Goal: Task Accomplishment & Management: Complete application form

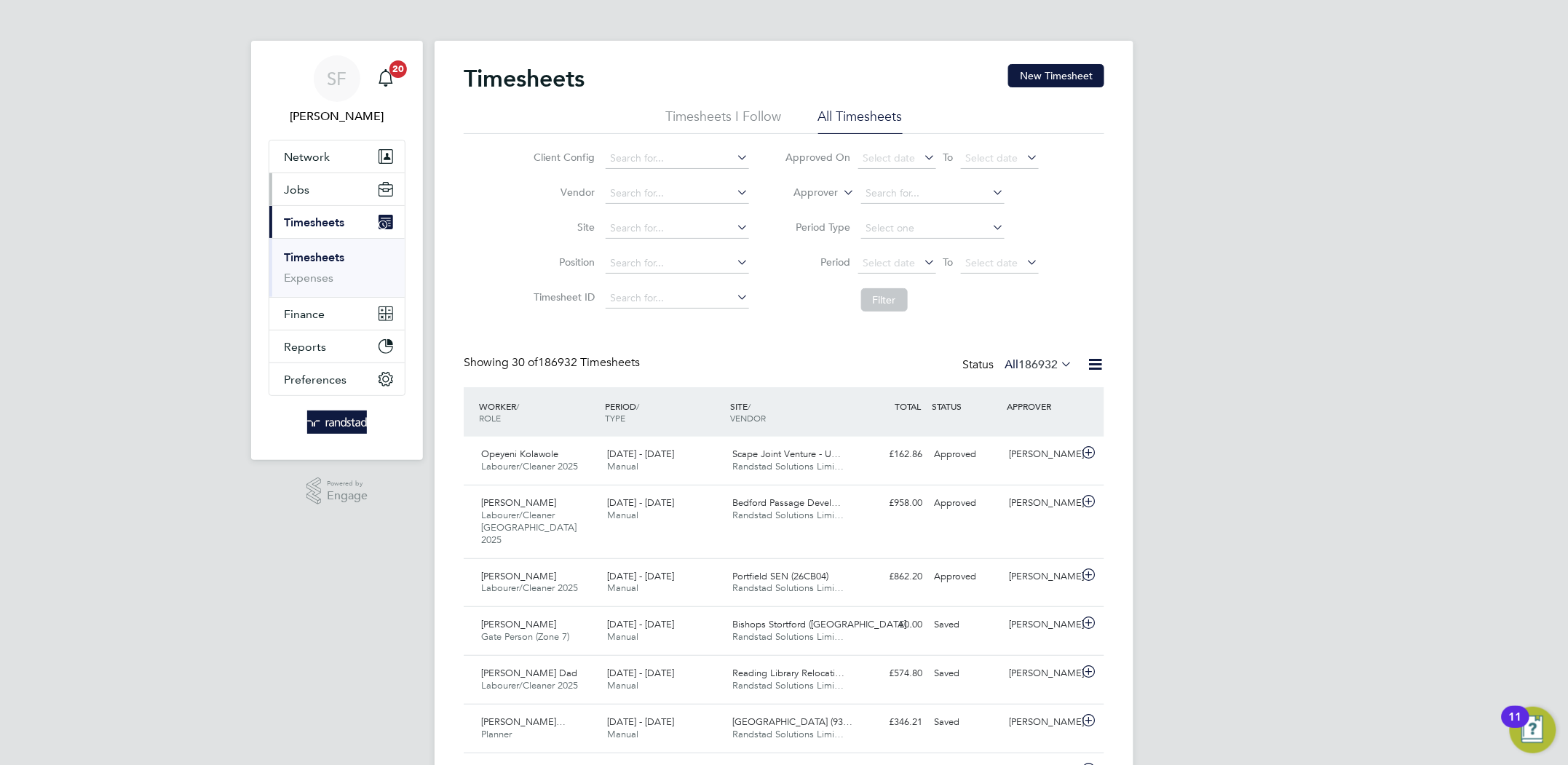
click at [305, 192] on span "Jobs" at bounding box center [296, 189] width 26 height 14
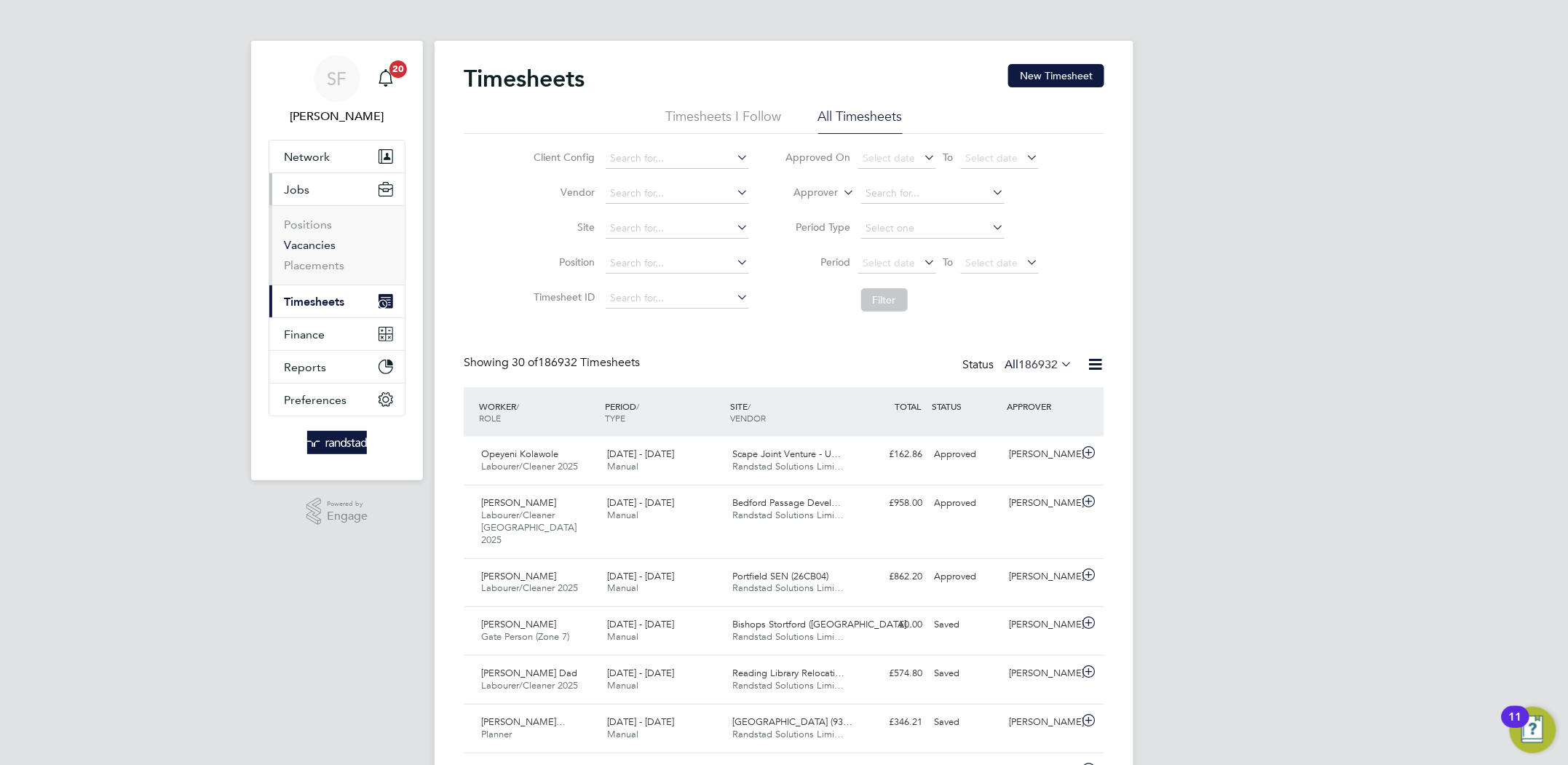
click at [308, 245] on link "Vacancies" at bounding box center [309, 245] width 51 height 14
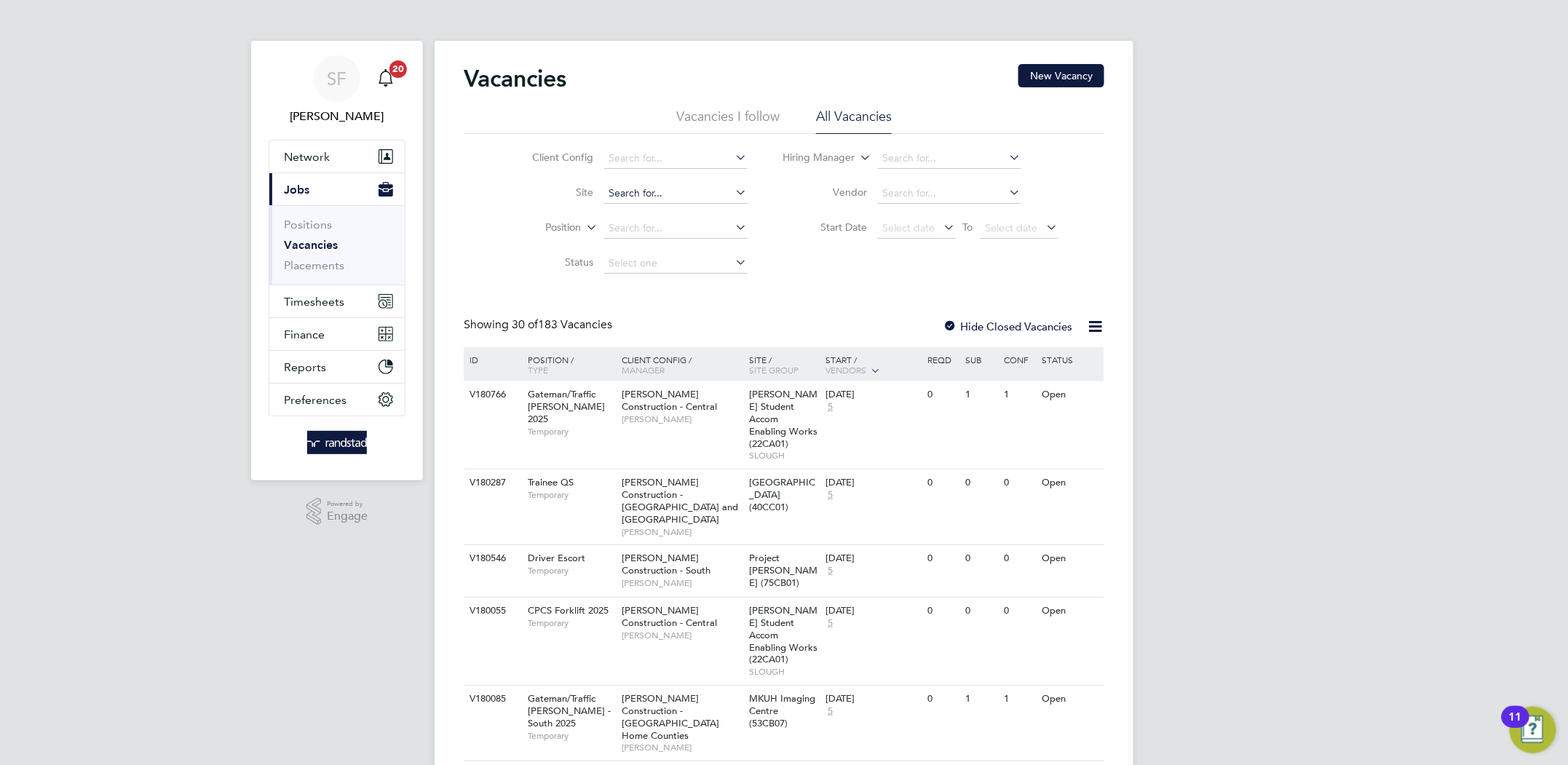
click at [625, 199] on input at bounding box center [676, 193] width 144 height 21
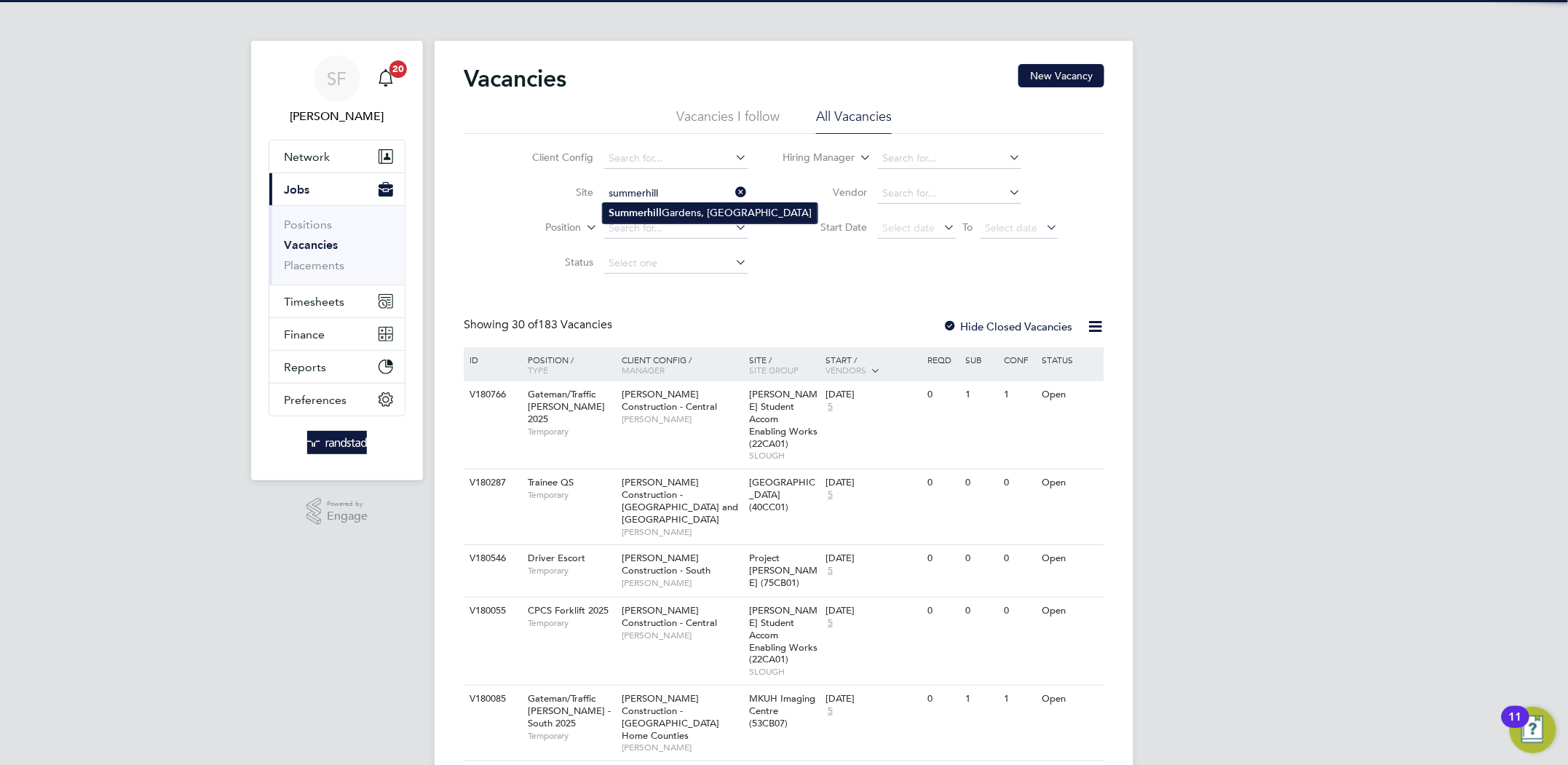
click at [626, 214] on b "Summerhill" at bounding box center [635, 213] width 53 height 13
type input "Summerhill Gardens, Polegate"
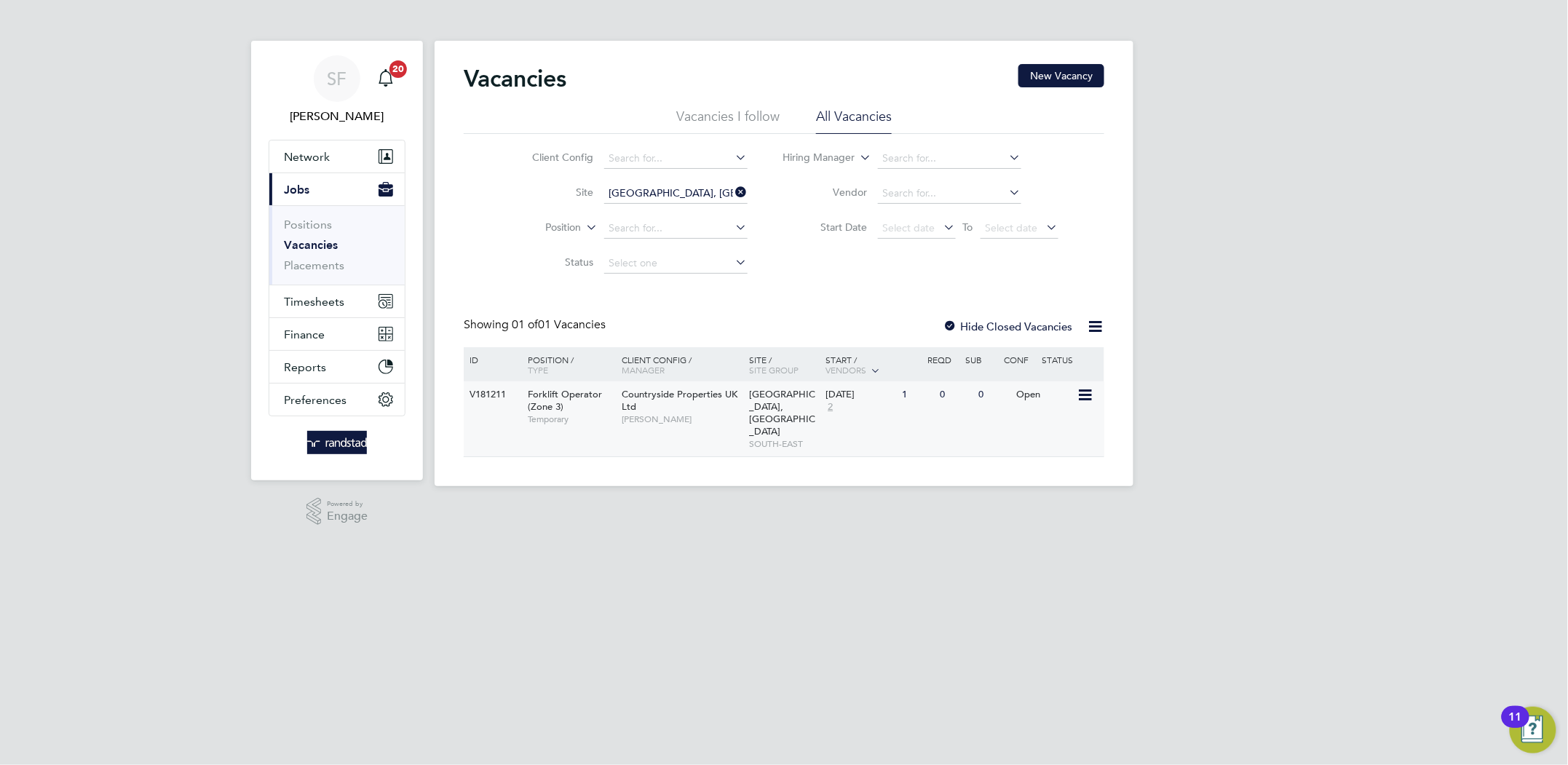
click at [966, 396] on div "0" at bounding box center [955, 394] width 37 height 27
click at [299, 266] on link "Placements" at bounding box center [313, 265] width 60 height 14
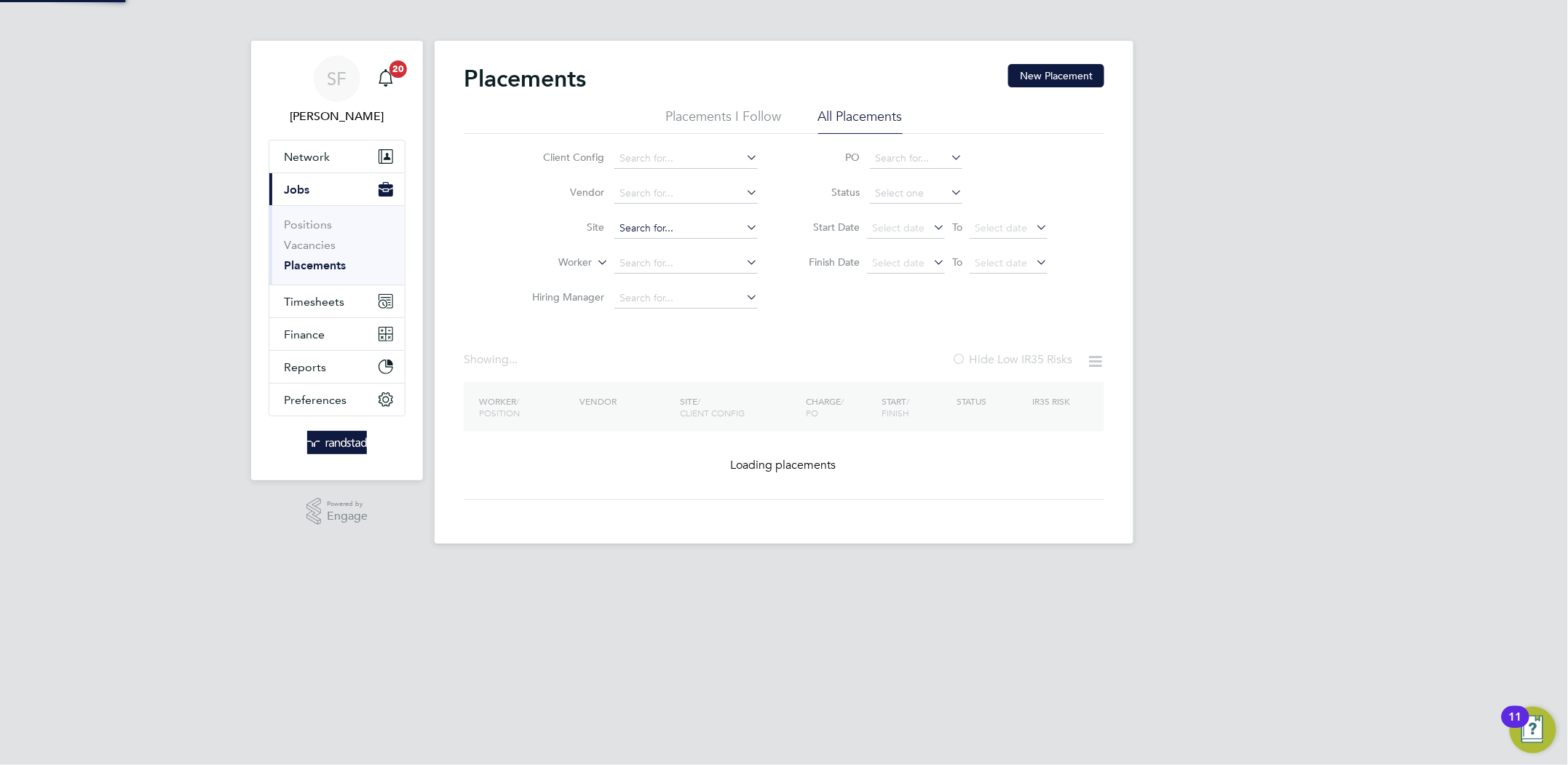
click at [659, 224] on input at bounding box center [686, 228] width 144 height 21
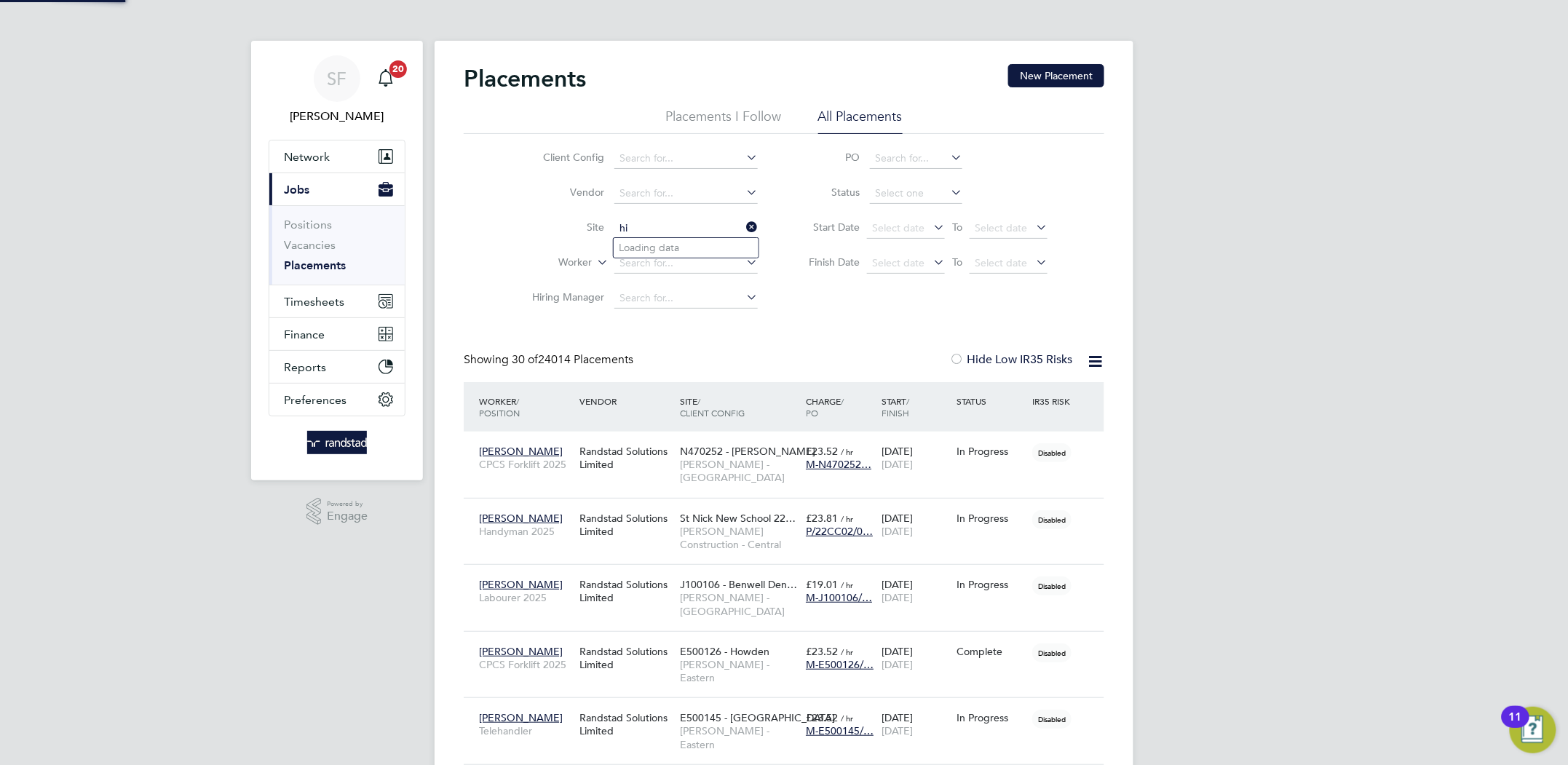
scroll to position [55, 126]
click at [655, 244] on li "Willingdon, The Hindlands" at bounding box center [686, 248] width 145 height 20
type input "Willingdon, The Hindlands"
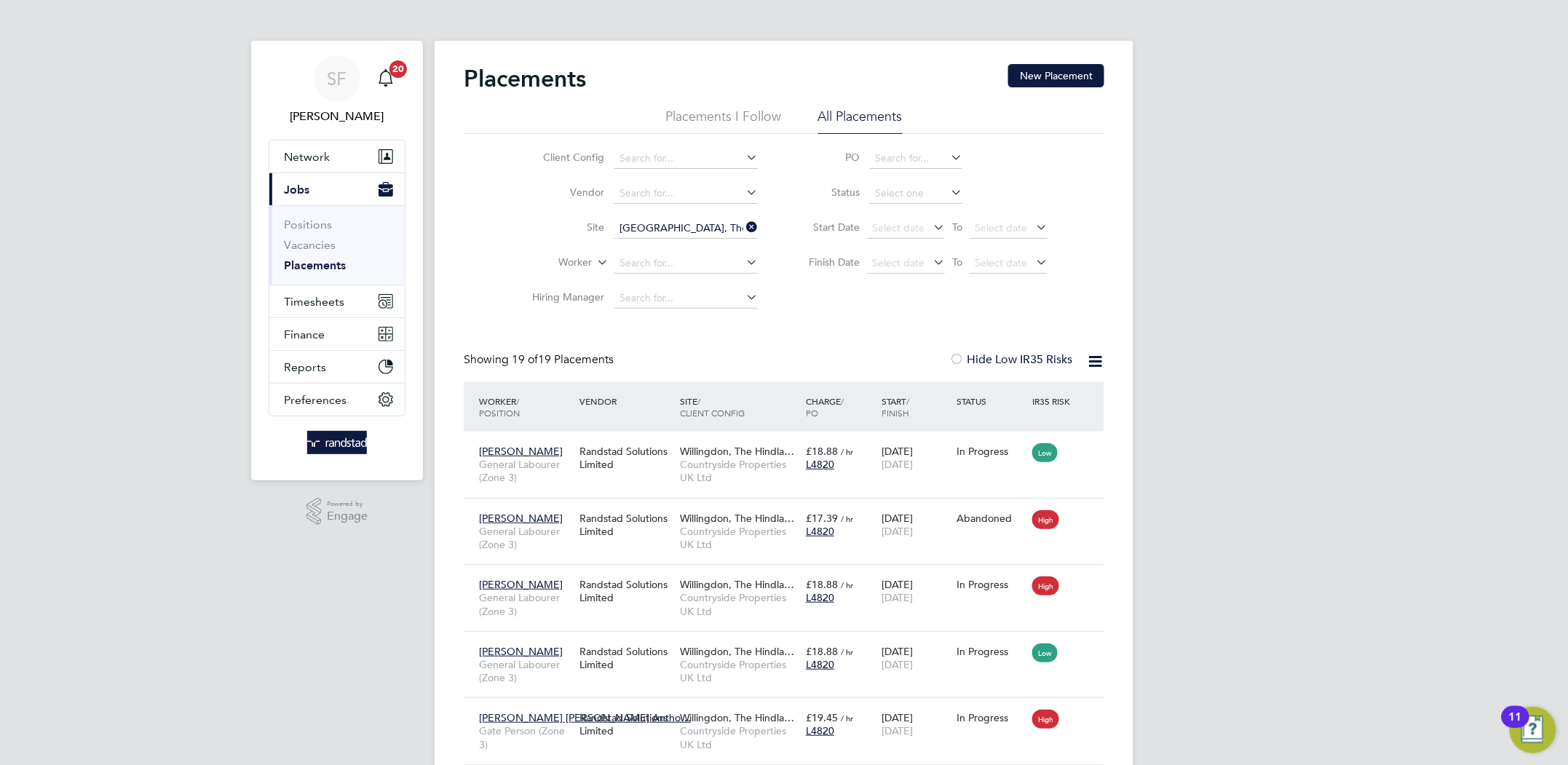
click at [743, 227] on icon at bounding box center [743, 226] width 0 height 21
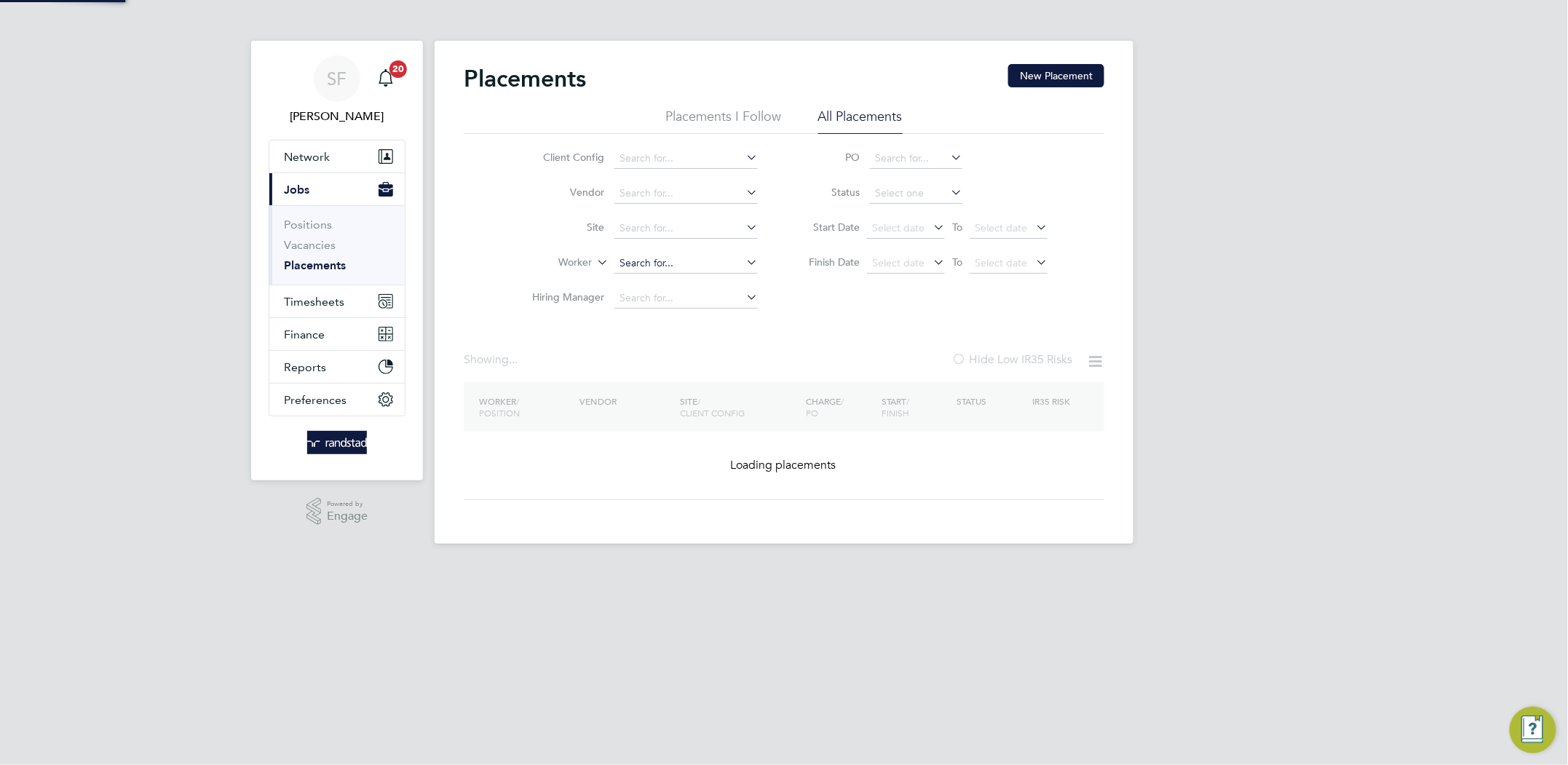
click at [682, 256] on input at bounding box center [686, 263] width 144 height 21
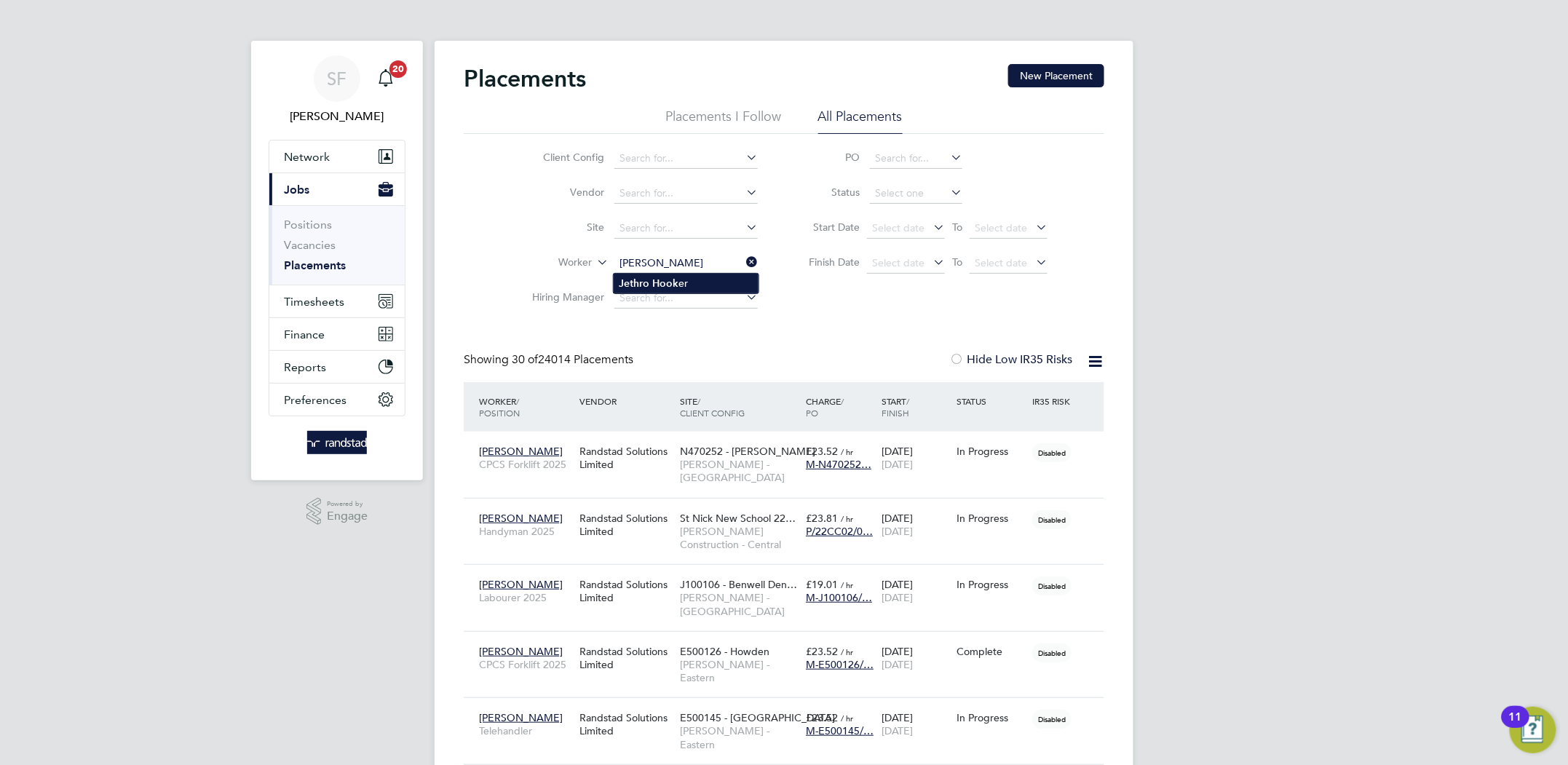
click at [676, 278] on b "Hook" at bounding box center [666, 284] width 27 height 13
type input "Jethro Hooker"
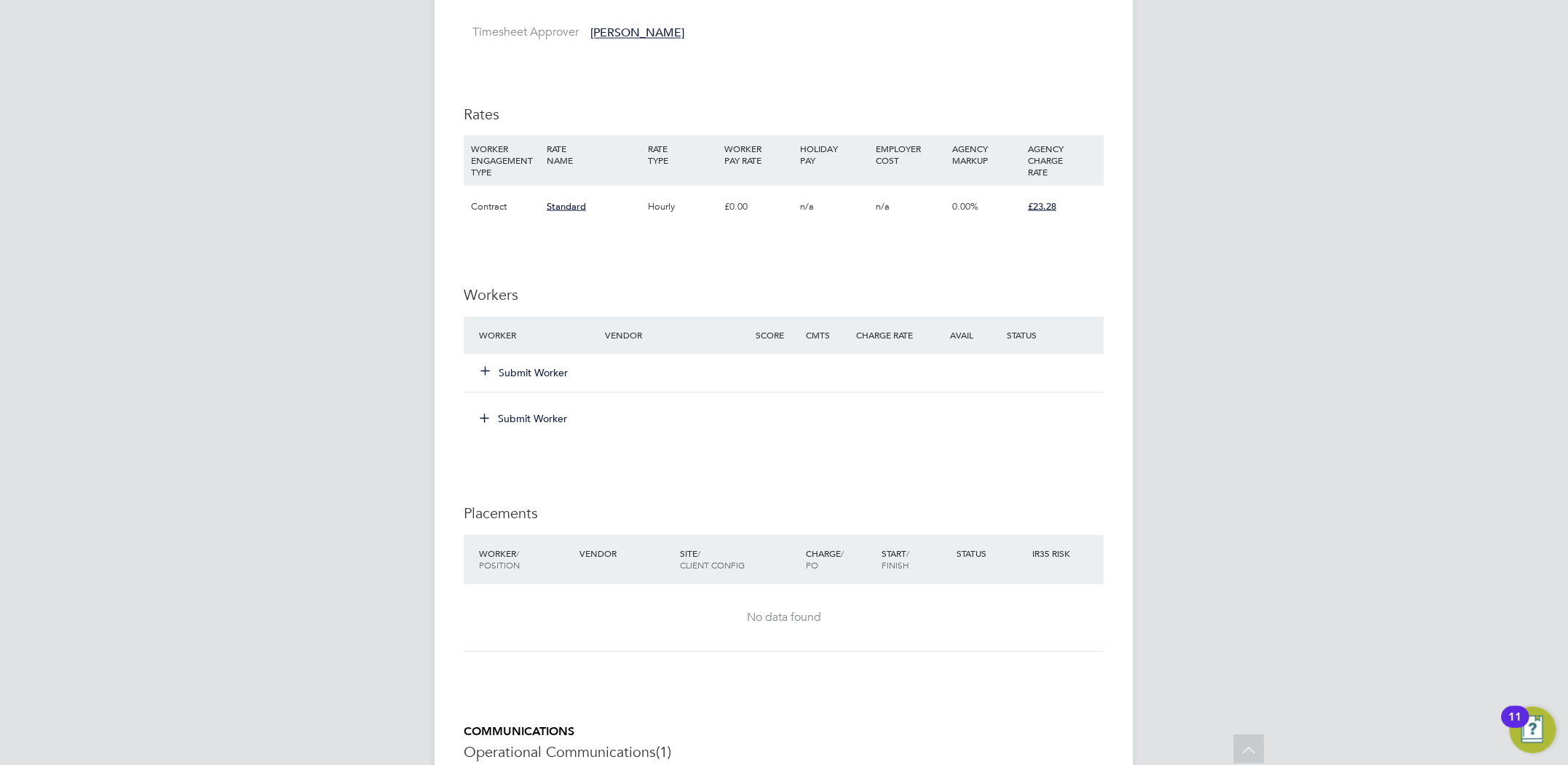
scroll to position [894, 0]
click at [545, 369] on button "Submit Worker" at bounding box center [524, 370] width 88 height 15
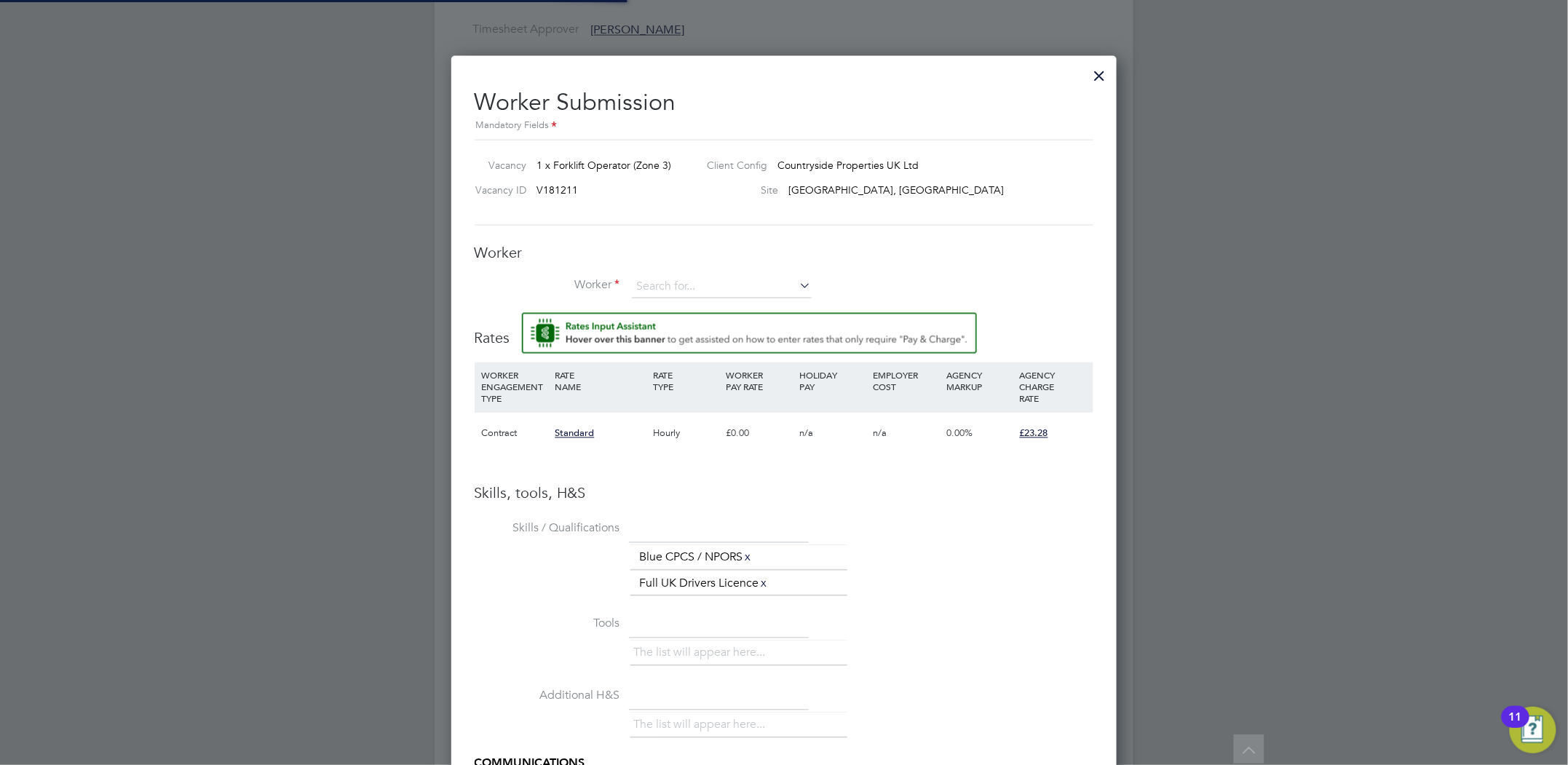
scroll to position [42, 98]
click at [679, 286] on input at bounding box center [721, 287] width 180 height 22
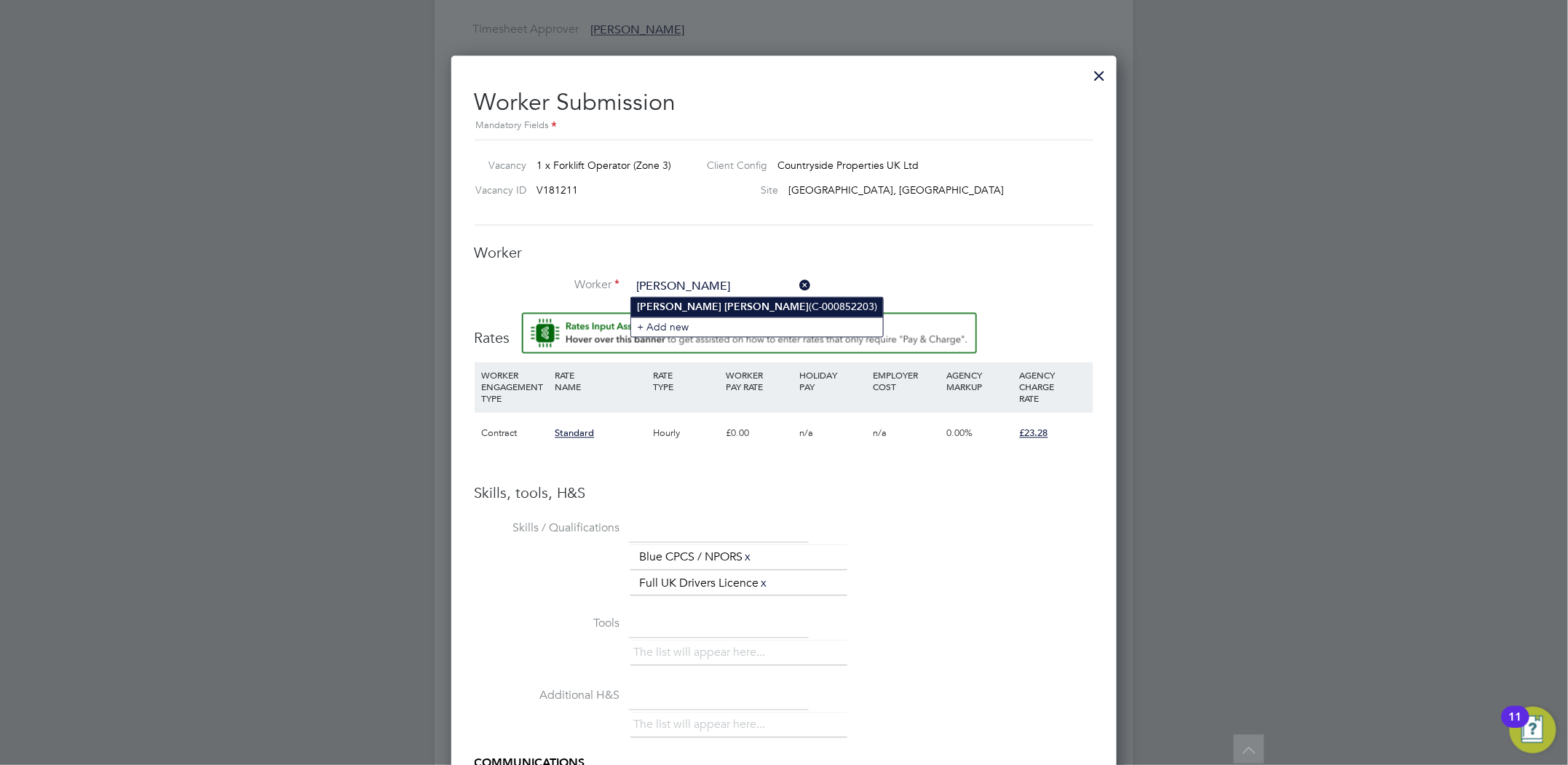
click at [724, 303] on b "Perry" at bounding box center [766, 307] width 85 height 13
type input "Scott Perry (C-000852203)"
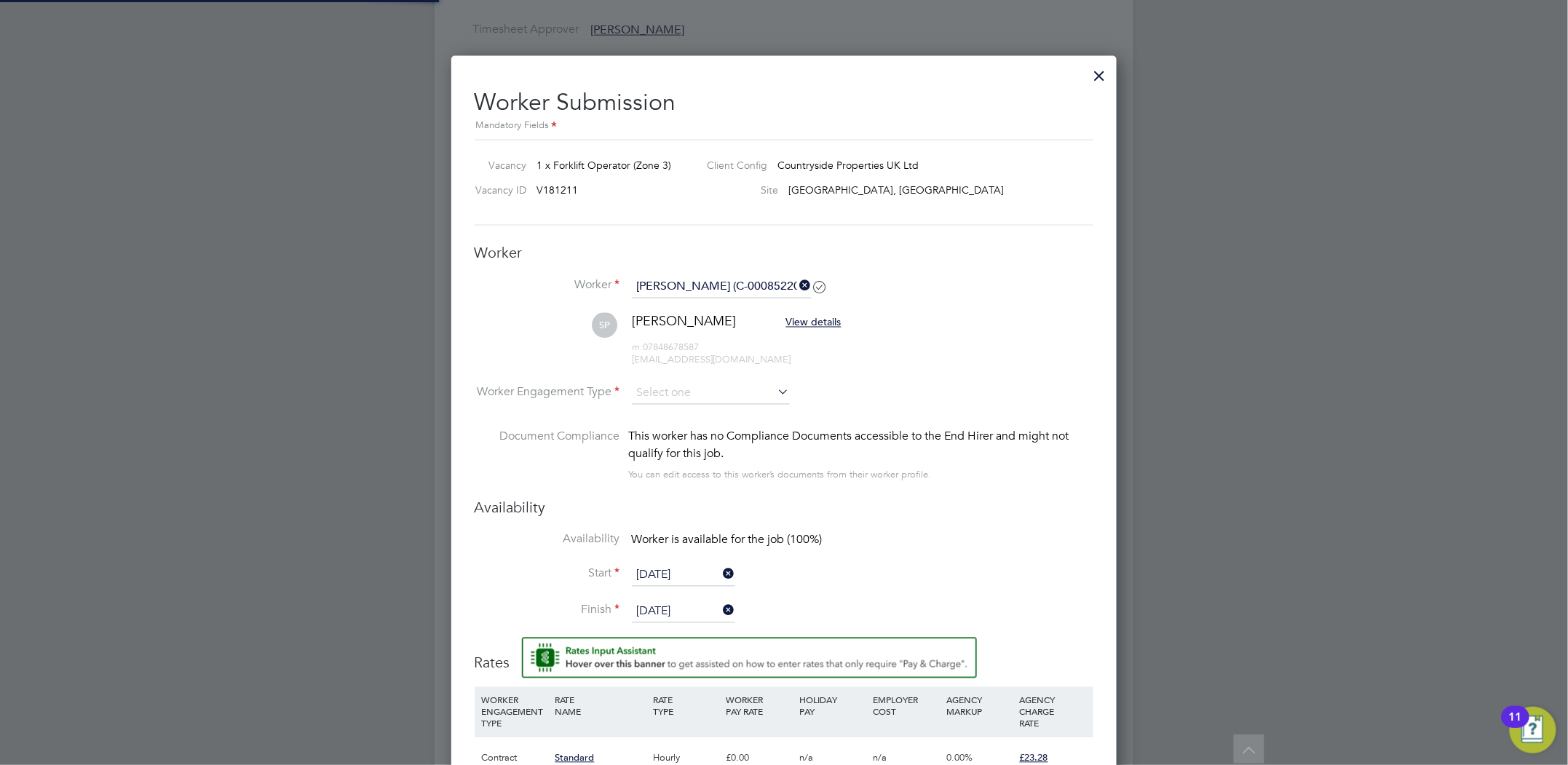
scroll to position [1281, 666]
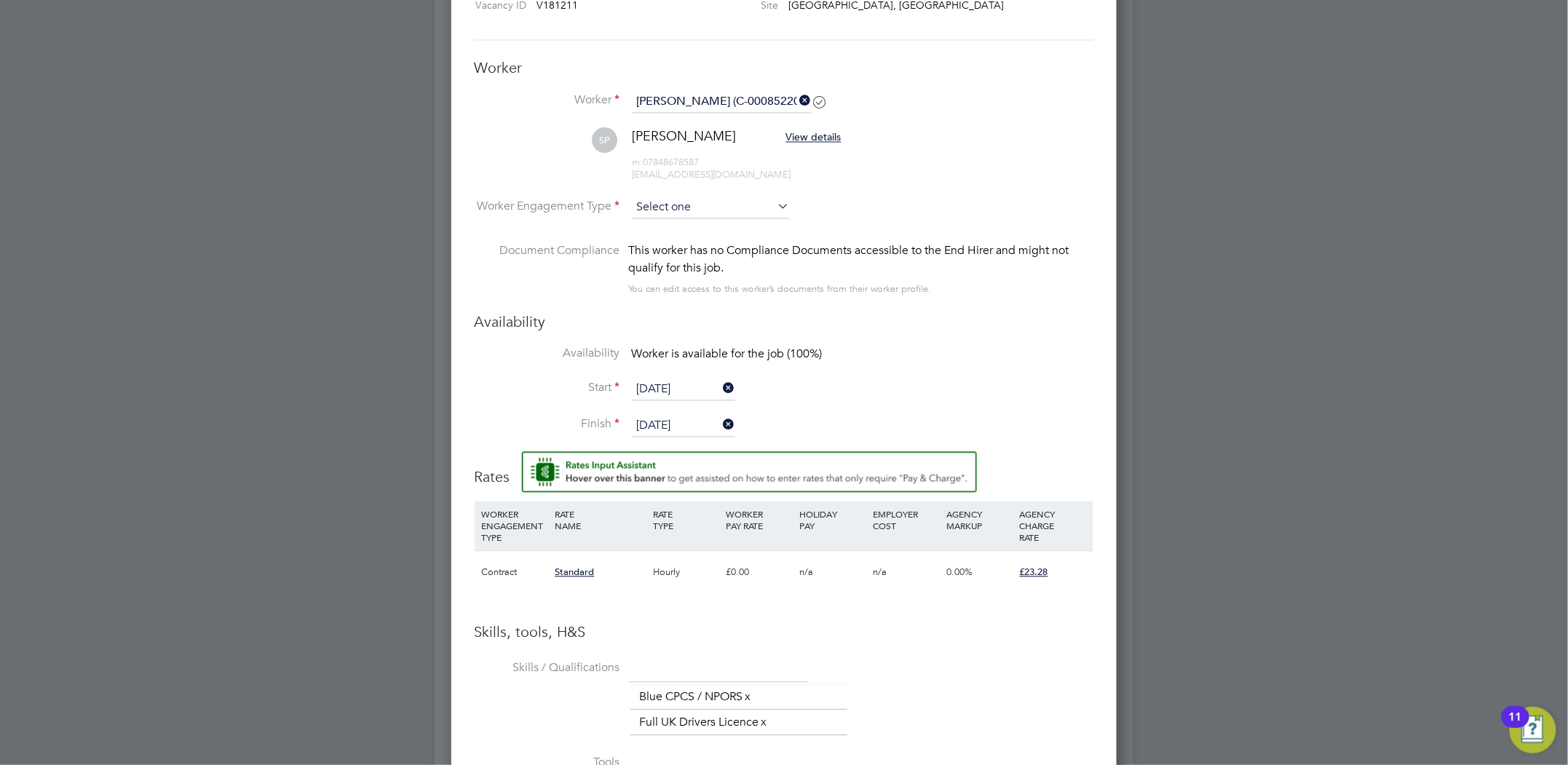
click at [675, 204] on input at bounding box center [710, 208] width 158 height 22
click at [669, 224] on li "Contract" at bounding box center [711, 227] width 160 height 19
type input "Contract"
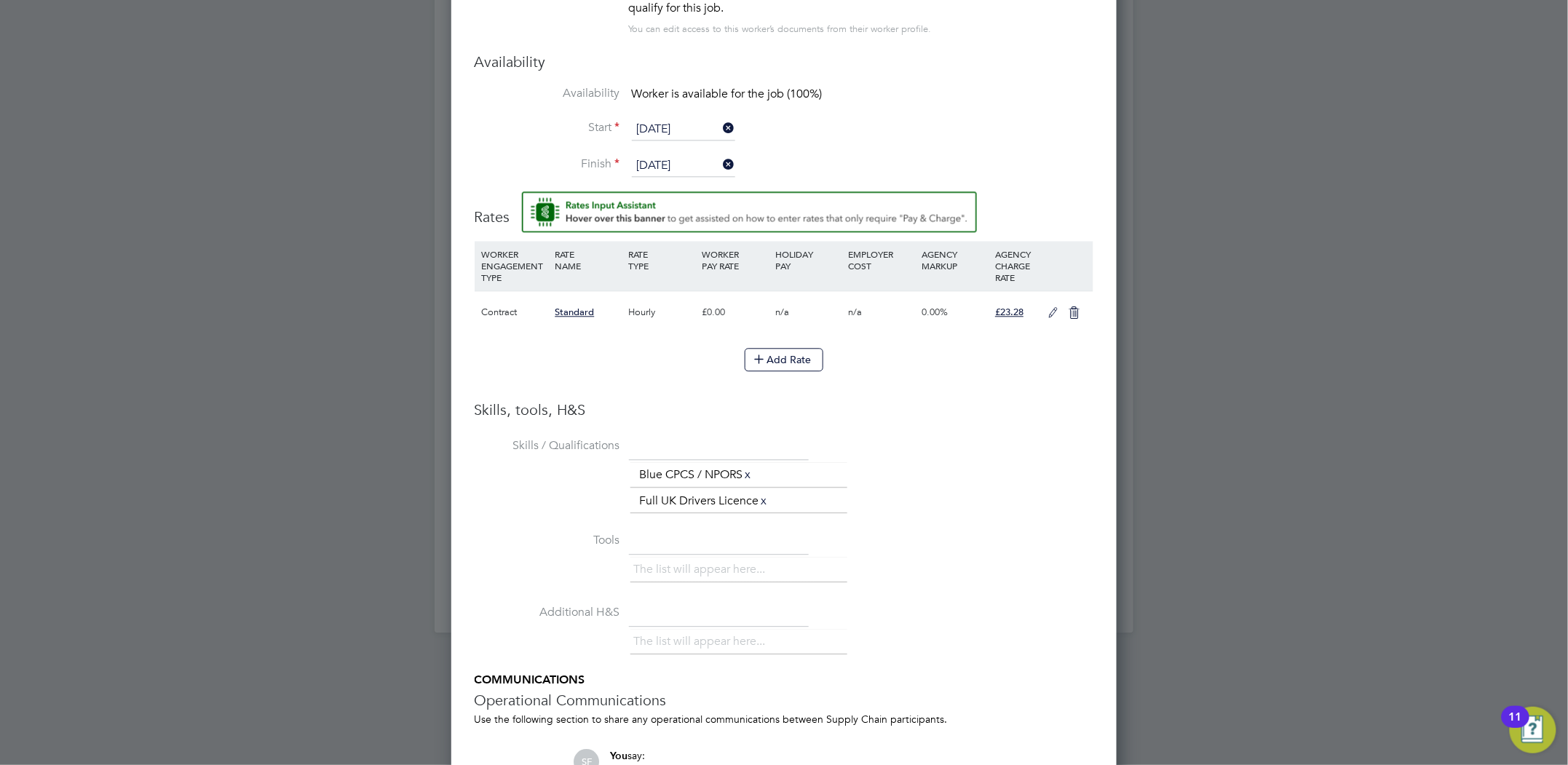
click at [1052, 307] on icon at bounding box center [1053, 313] width 18 height 12
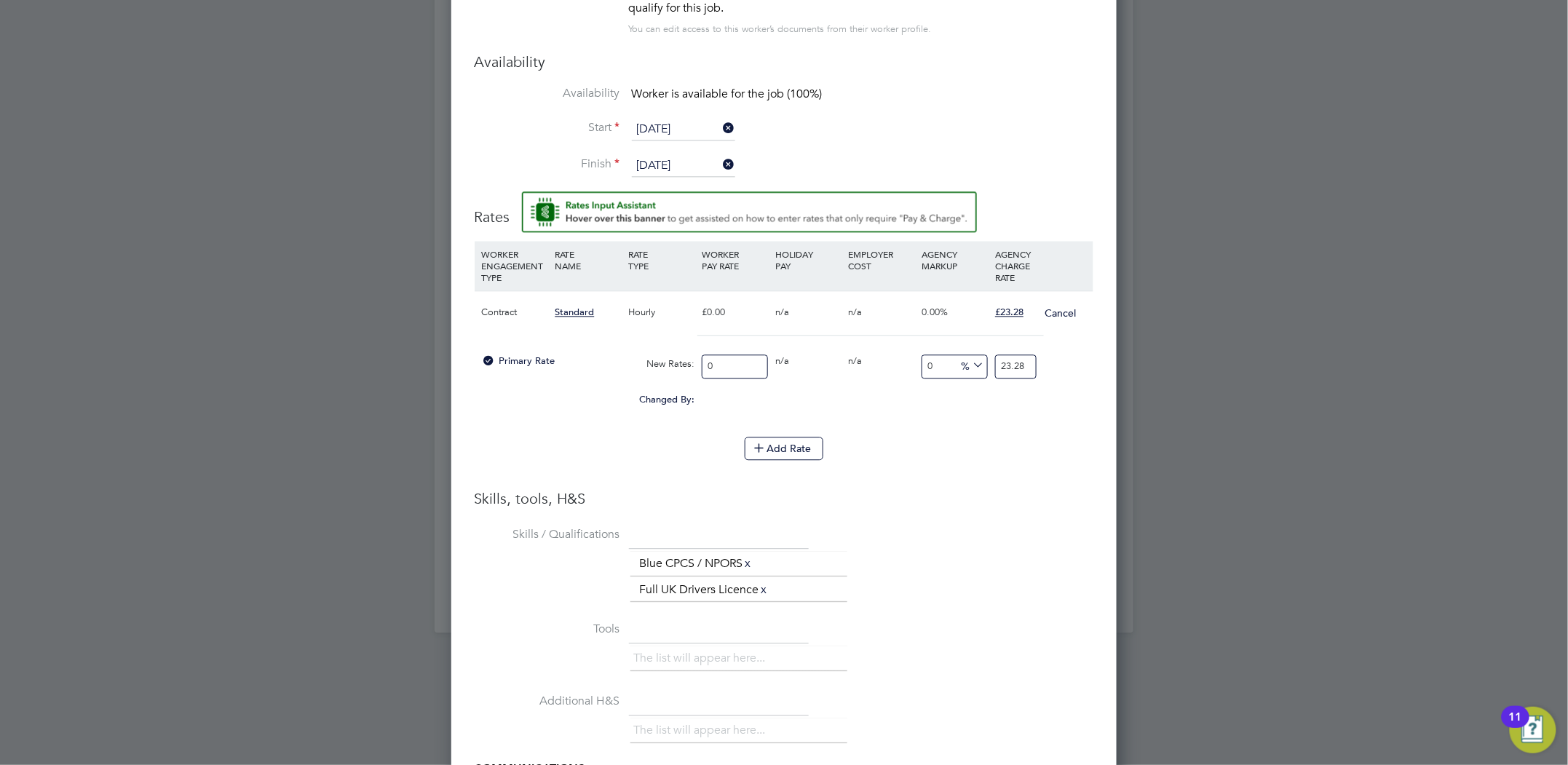
click at [747, 363] on input "0" at bounding box center [734, 366] width 66 height 24
type input "1"
type input "19"
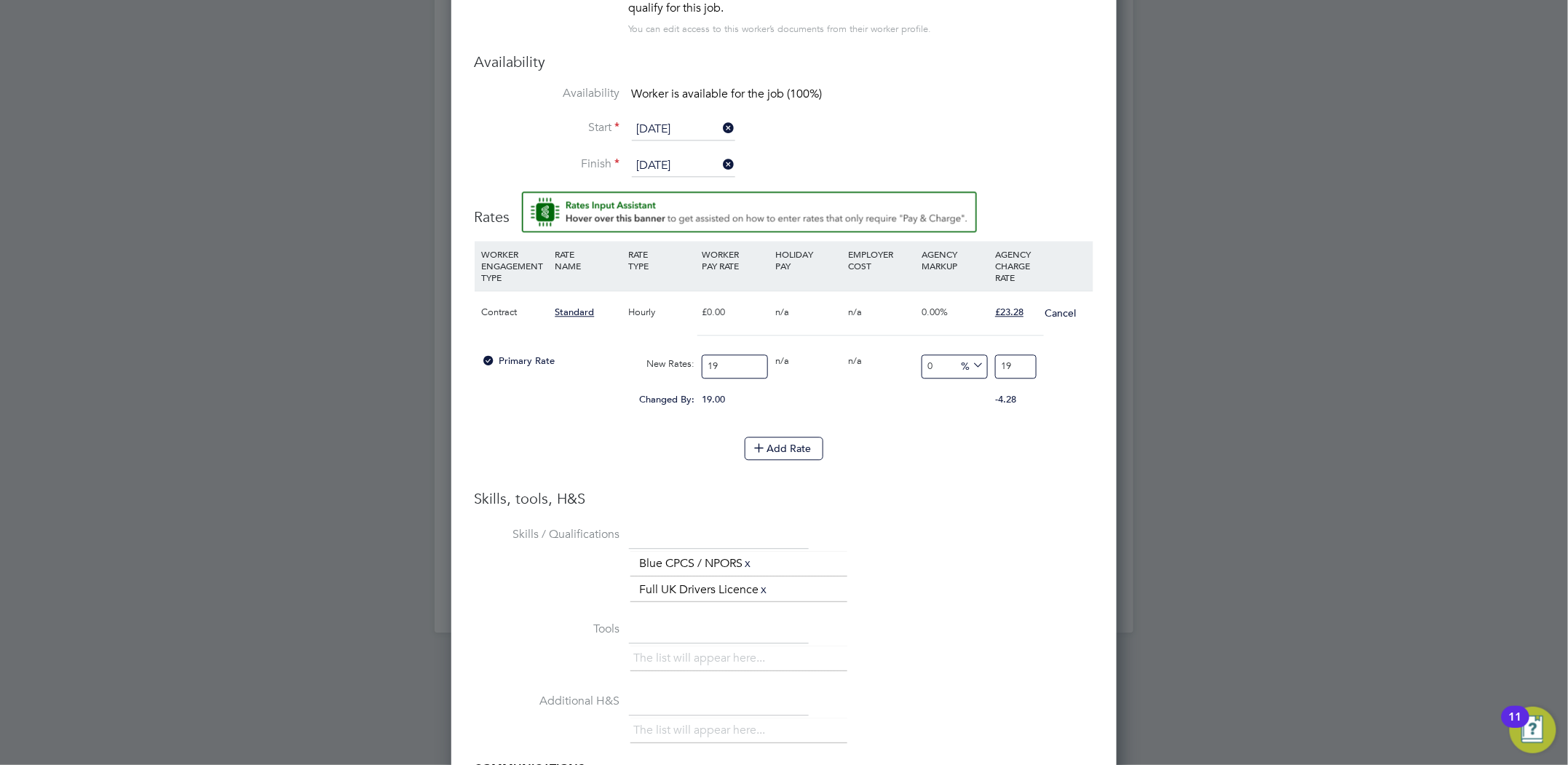
type input "19.5"
type input "19.50"
type input "-89.74358974358974"
type input "2"
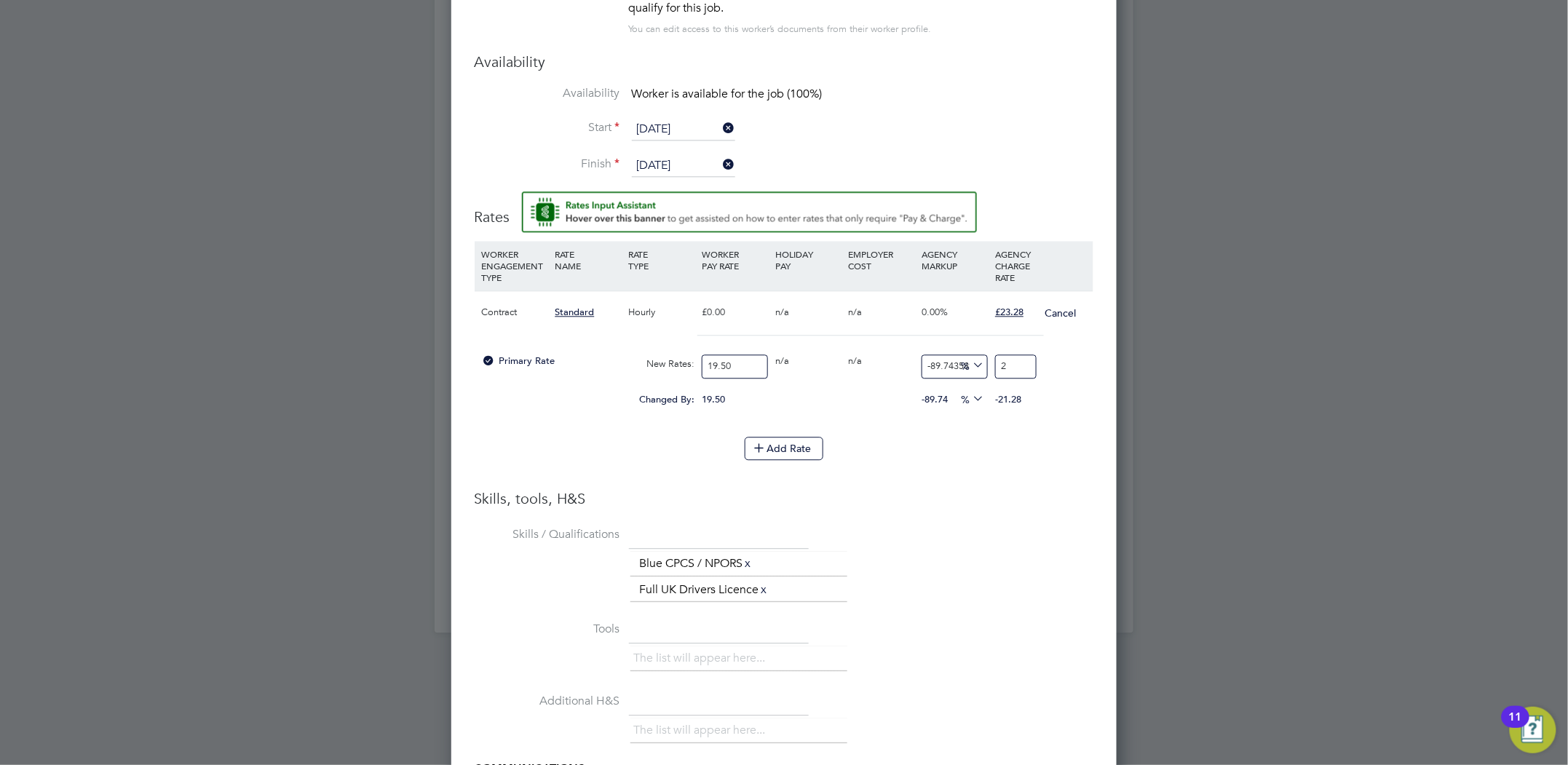
type input "17.94871794871795"
type input "23"
type input "18.974358974358974"
type input "23.2"
type input "19.384615384615383"
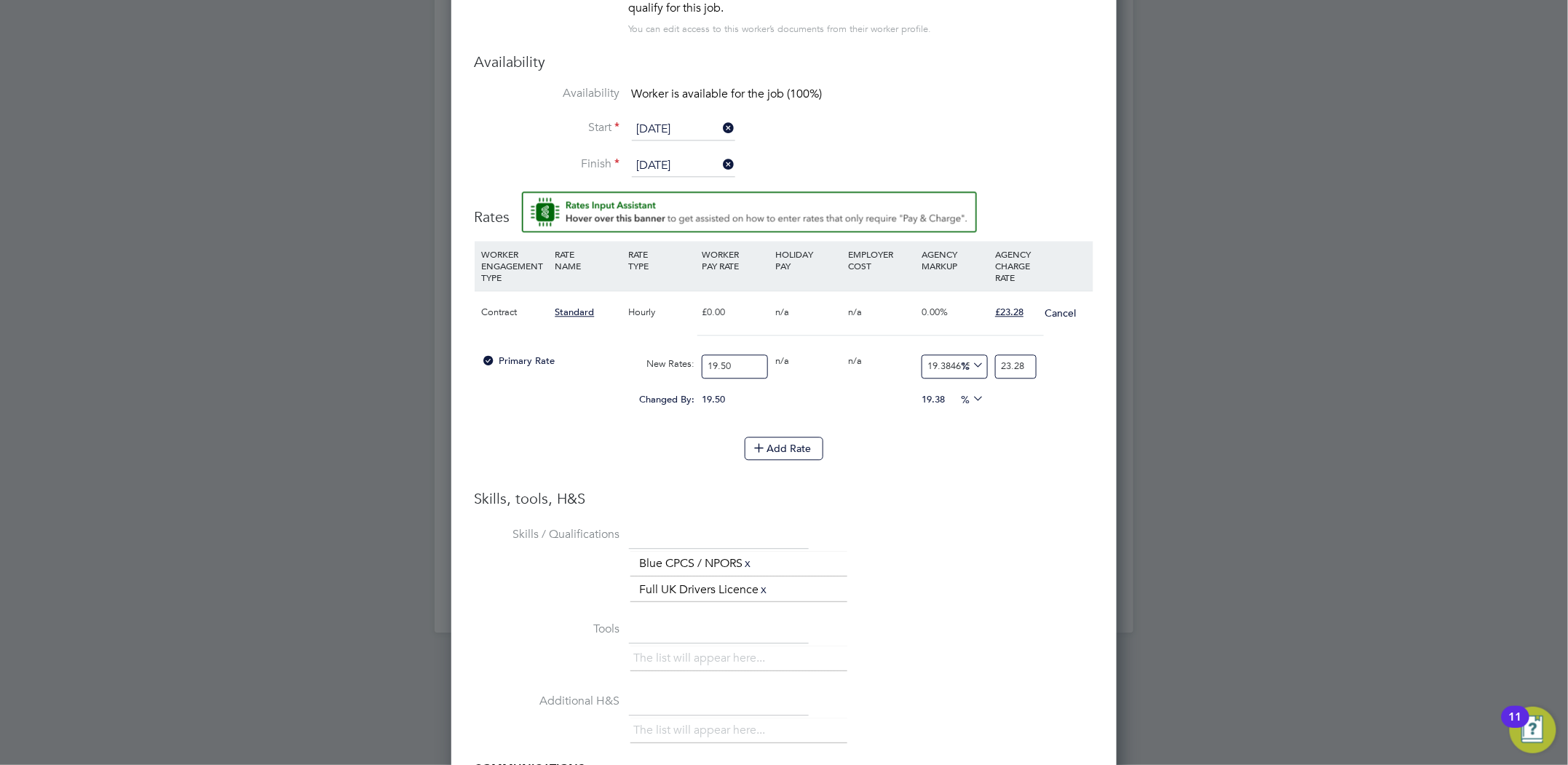
type input "23.28"
click at [934, 533] on li "Skills / Qualifications The list will appear here... Blue CPCS / NPORS x Full U…" at bounding box center [784, 570] width 619 height 95
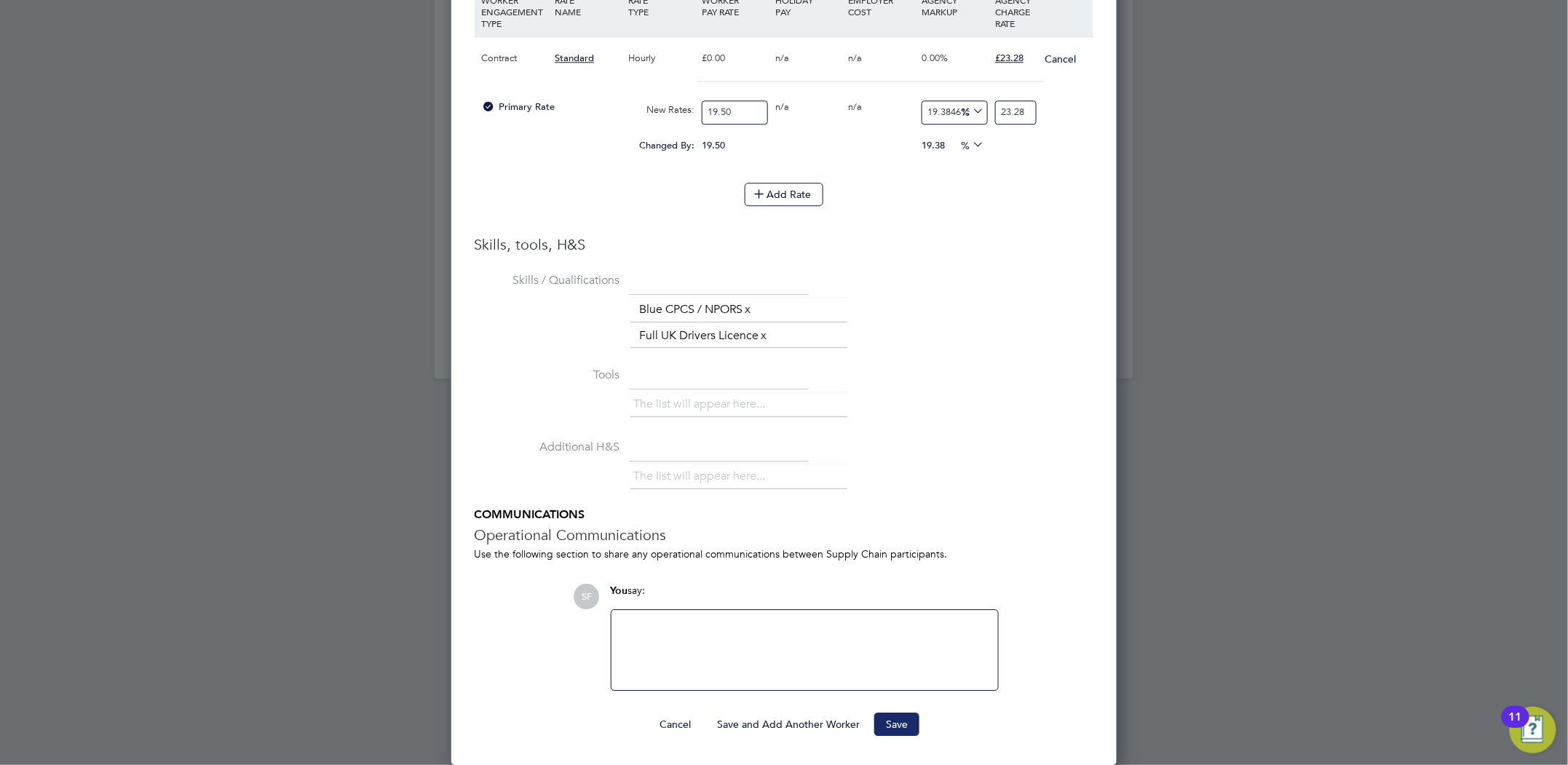
click at [900, 727] on button "Save" at bounding box center [896, 724] width 45 height 24
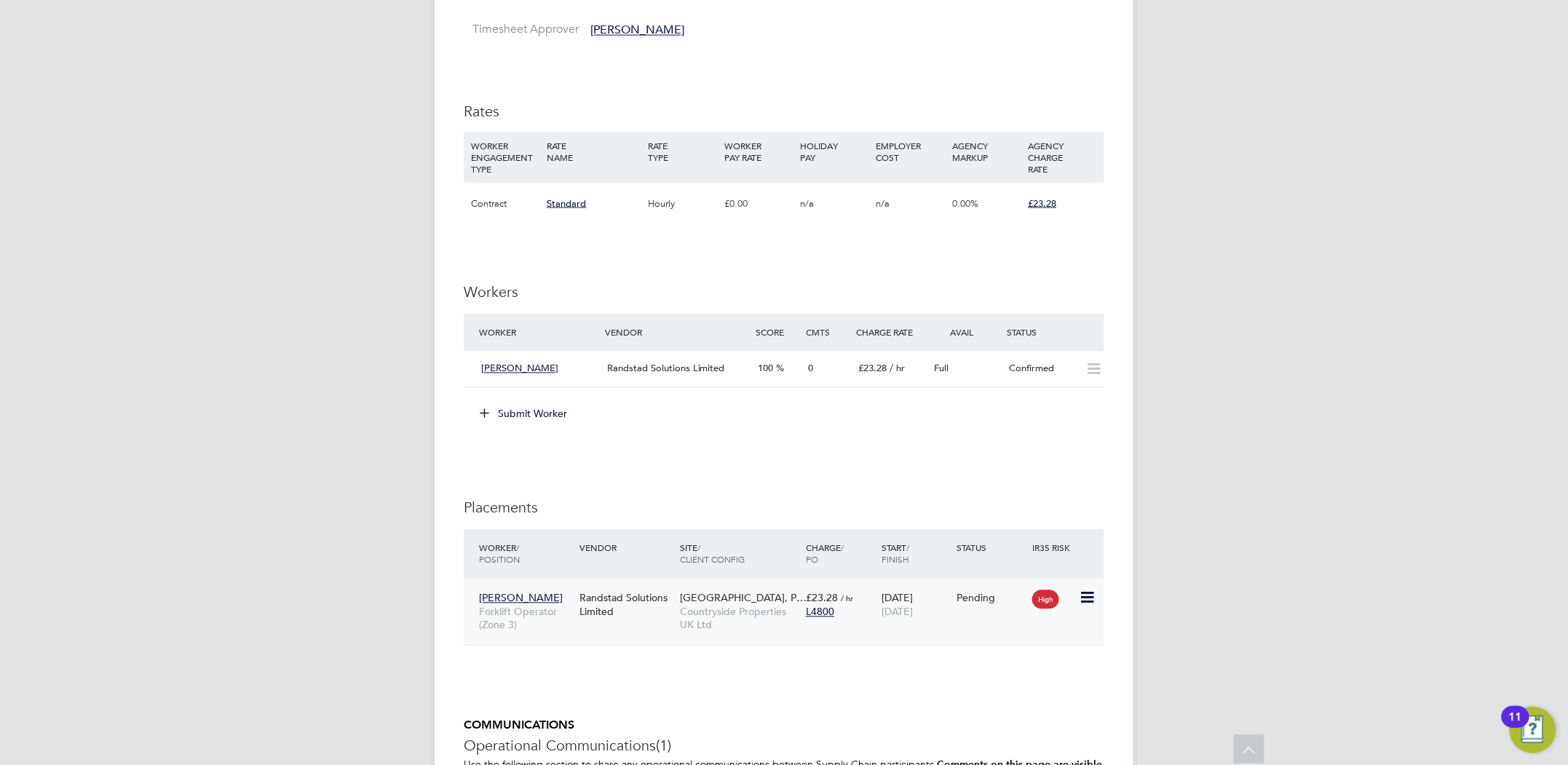
click at [1089, 603] on icon at bounding box center [1085, 599] width 15 height 18
